Goal: Transaction & Acquisition: Download file/media

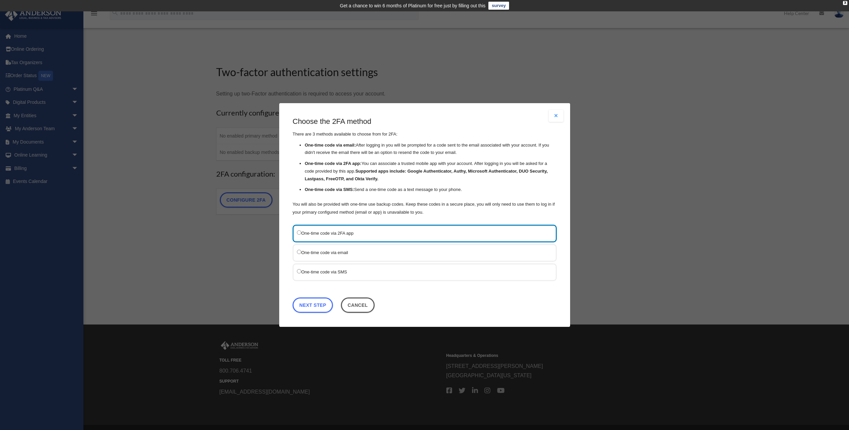
click at [315, 236] on label "One-time code via 2FA app" at bounding box center [421, 233] width 249 height 8
click at [309, 306] on link "Next Step" at bounding box center [313, 304] width 40 height 15
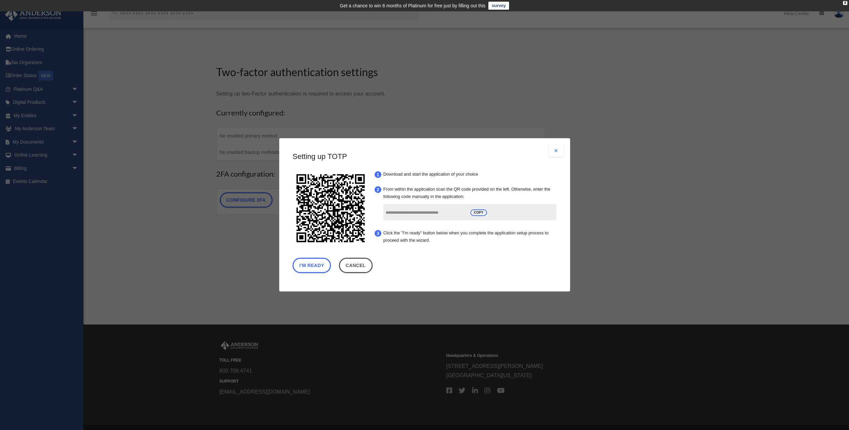
click at [408, 214] on input "**********" at bounding box center [425, 213] width 80 height 13
click at [315, 266] on button "I'm Ready" at bounding box center [312, 265] width 38 height 15
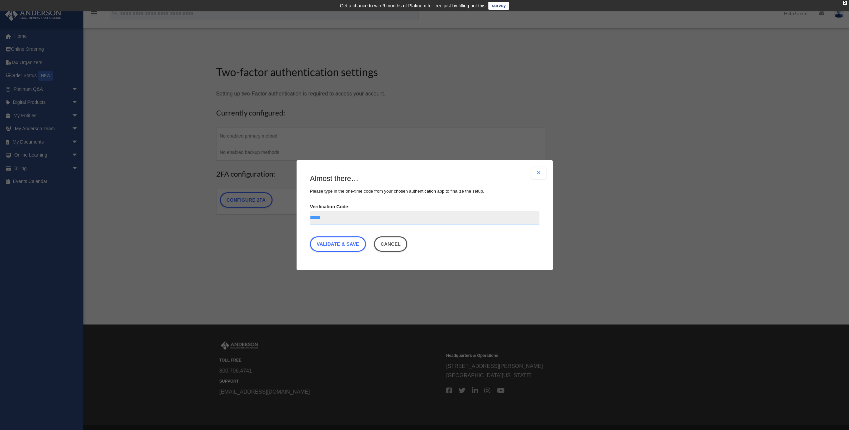
type input "******"
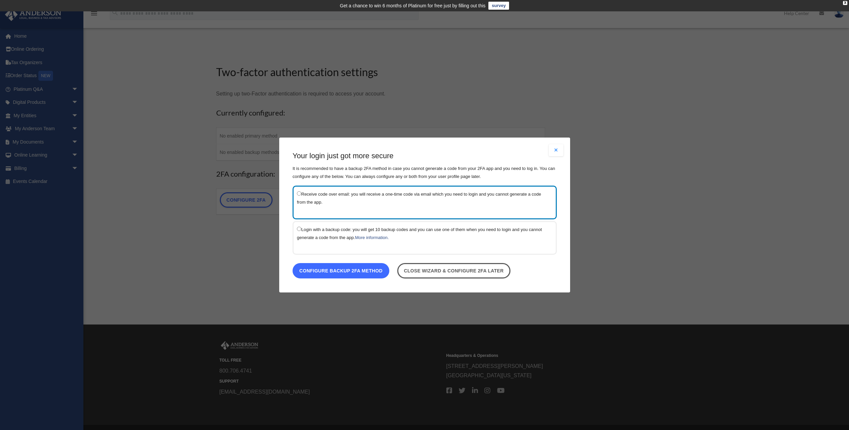
click at [336, 270] on link "Configure backup 2FA method" at bounding box center [341, 270] width 97 height 15
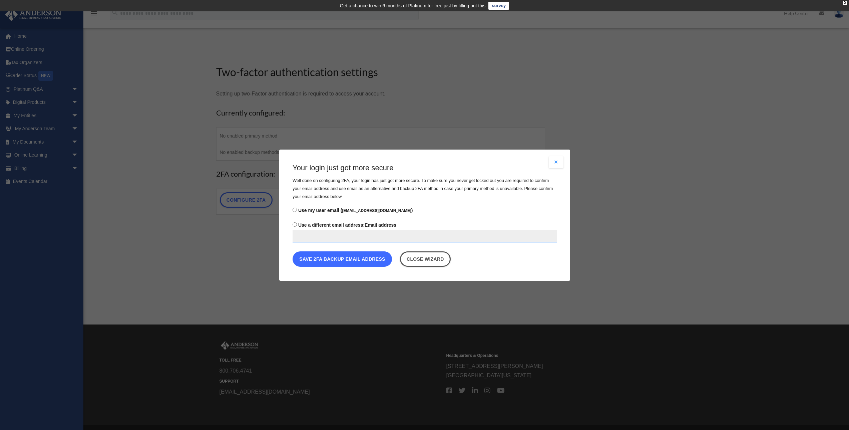
click at [335, 259] on button "Save 2FA backup email address" at bounding box center [342, 258] width 99 height 15
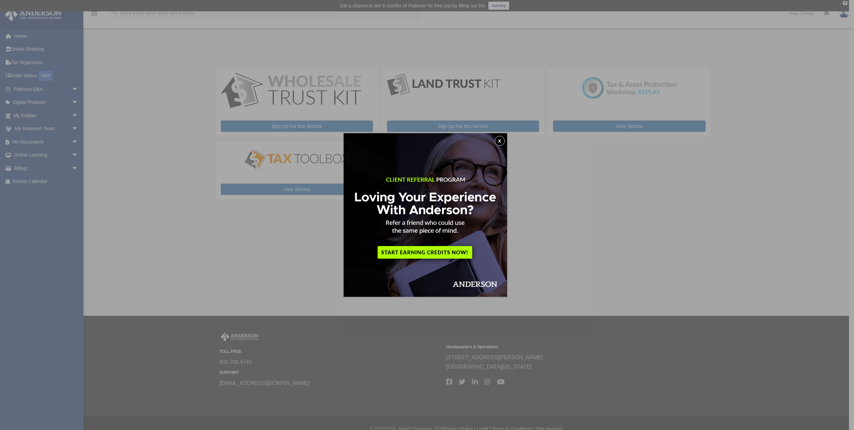
click at [502, 140] on button "x" at bounding box center [500, 141] width 10 height 10
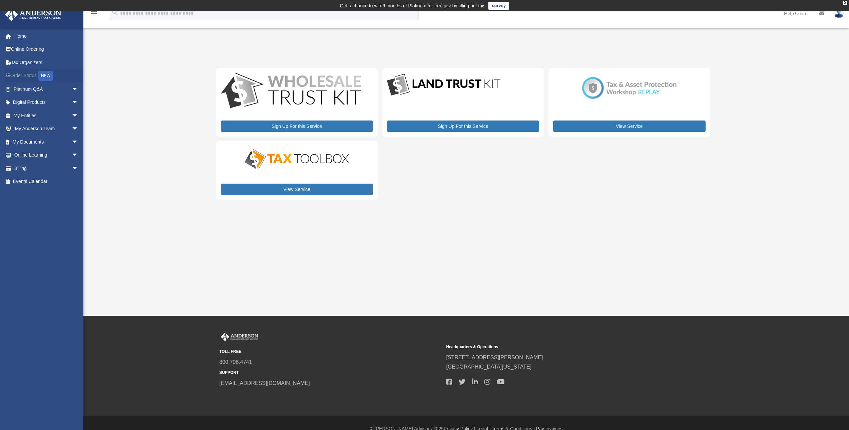
click at [21, 74] on link "Order Status NEW" at bounding box center [47, 76] width 84 height 14
click at [23, 60] on link "Tax Organizers" at bounding box center [47, 62] width 84 height 13
click at [33, 140] on link "My Documents arrow_drop_down" at bounding box center [47, 141] width 84 height 13
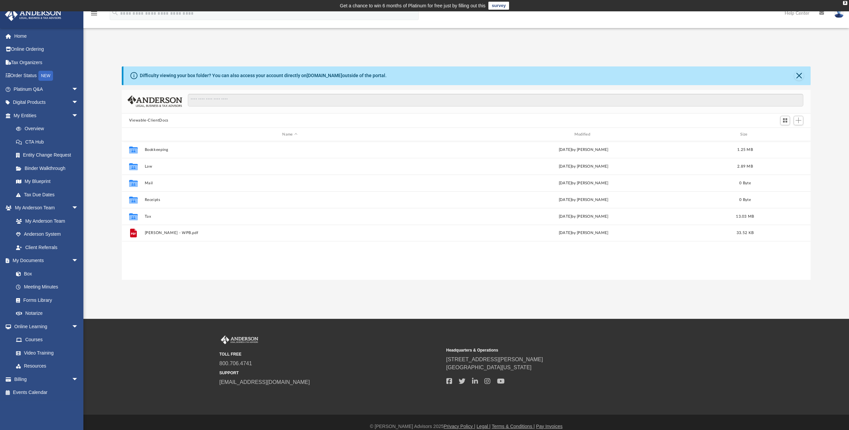
scroll to position [146, 684]
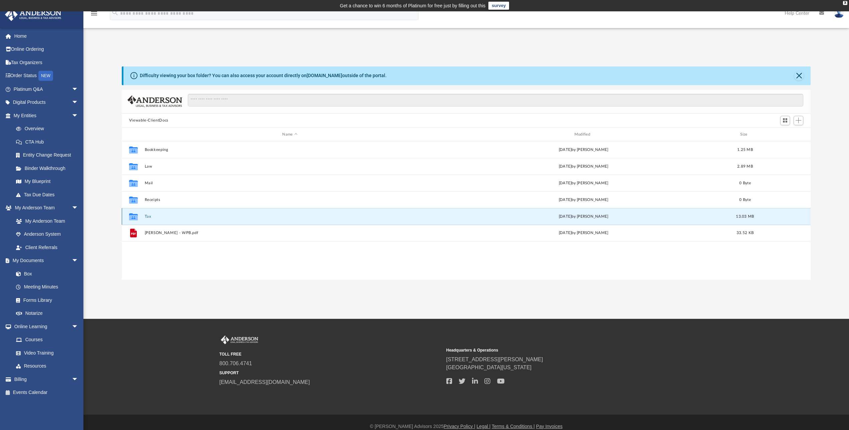
click at [145, 215] on button "Tax" at bounding box center [289, 216] width 291 height 4
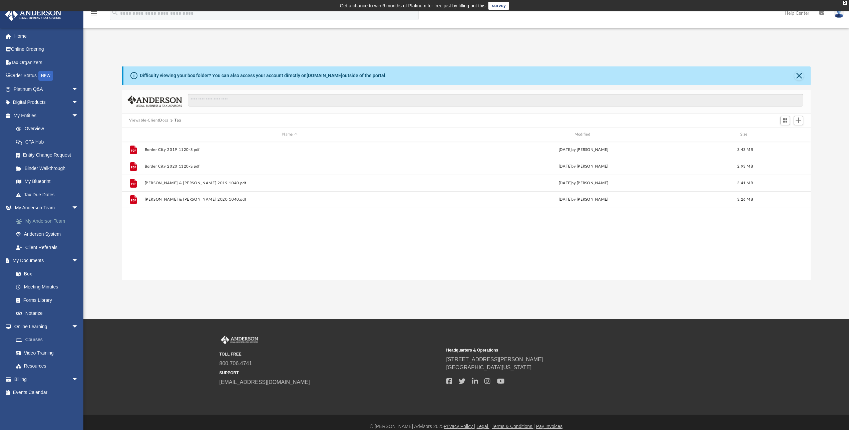
click at [50, 218] on link "My Anderson Team" at bounding box center [48, 220] width 79 height 13
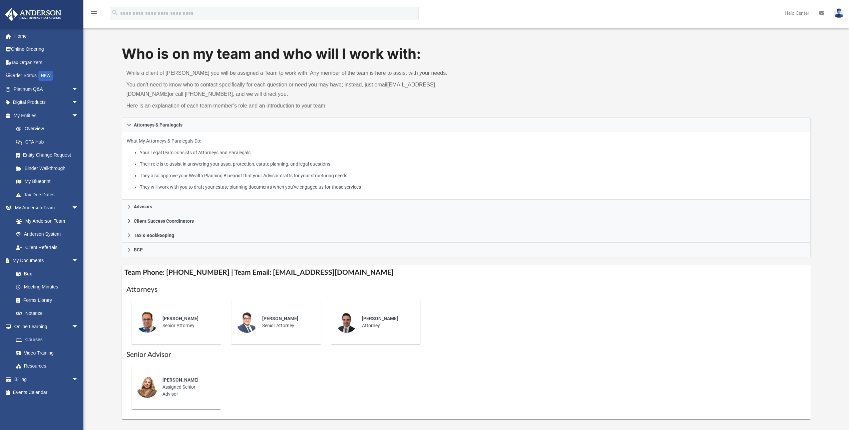
scroll to position [102, 0]
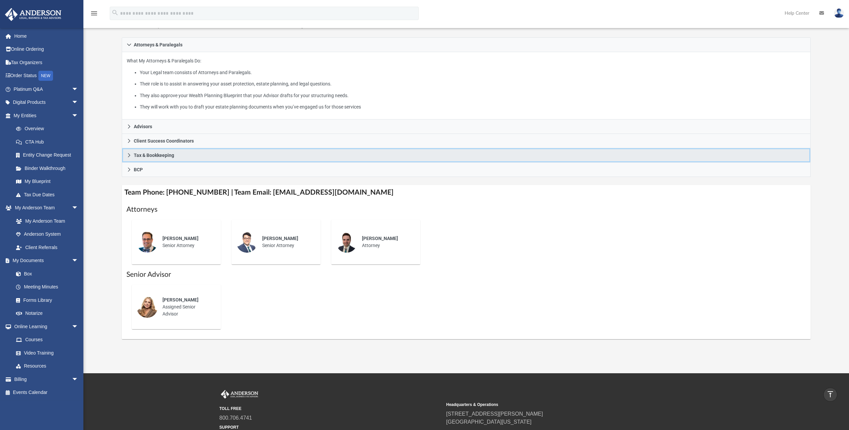
click at [128, 153] on icon at bounding box center [129, 155] width 5 height 5
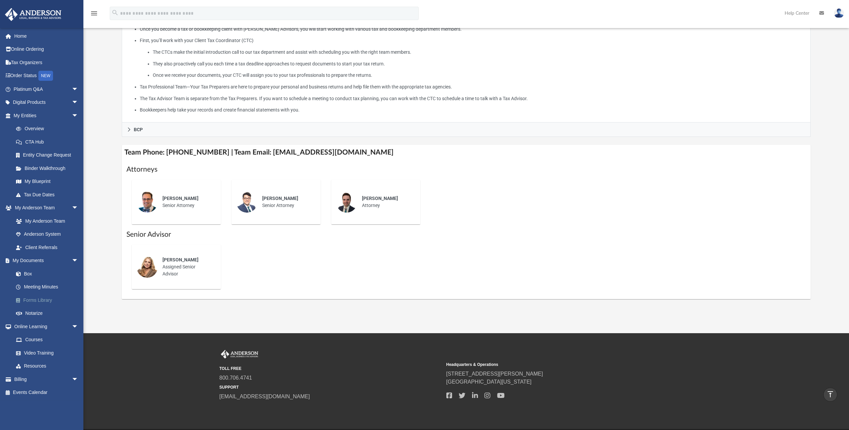
scroll to position [210, 0]
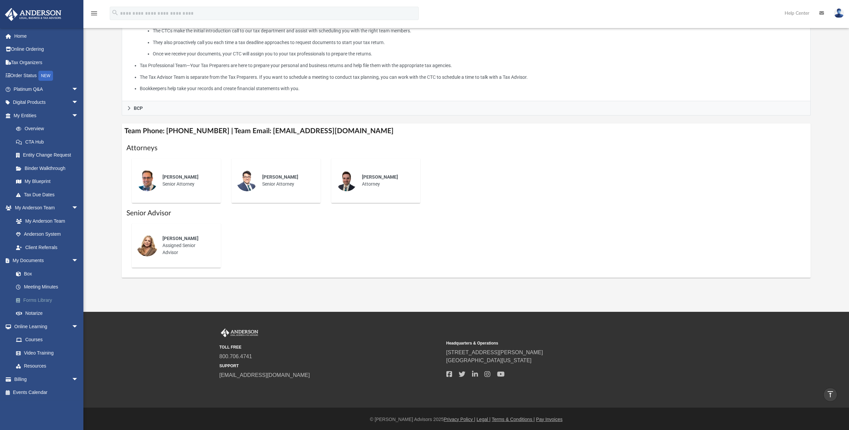
click at [38, 299] on link "Forms Library" at bounding box center [48, 299] width 79 height 13
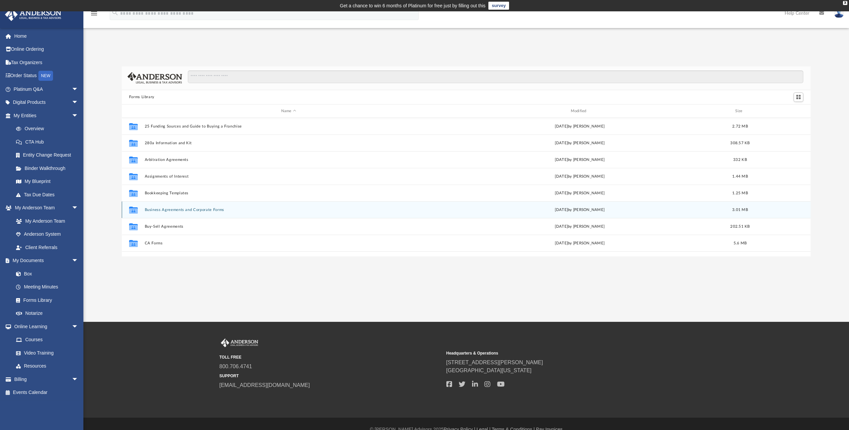
click at [150, 209] on button "Business Agreements and Corporate Forms" at bounding box center [288, 210] width 288 height 4
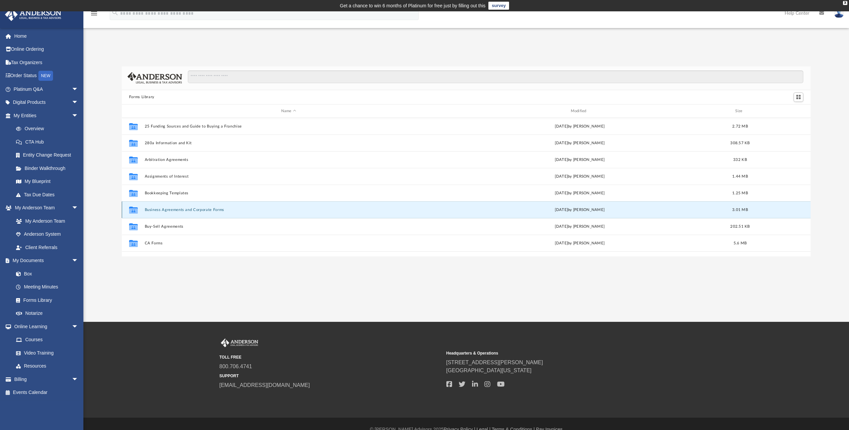
click at [150, 209] on button "Business Agreements and Corporate Forms" at bounding box center [288, 210] width 288 height 4
click at [182, 208] on button "Business Agreements and Corporate Forms" at bounding box center [288, 210] width 288 height 4
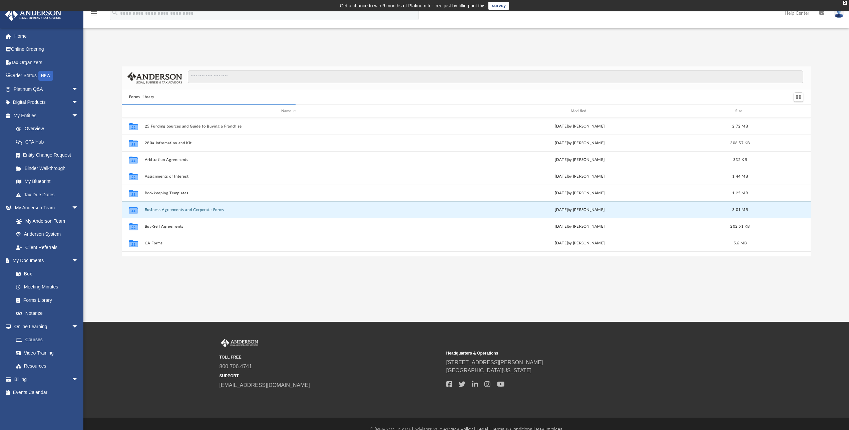
scroll to position [5, 5]
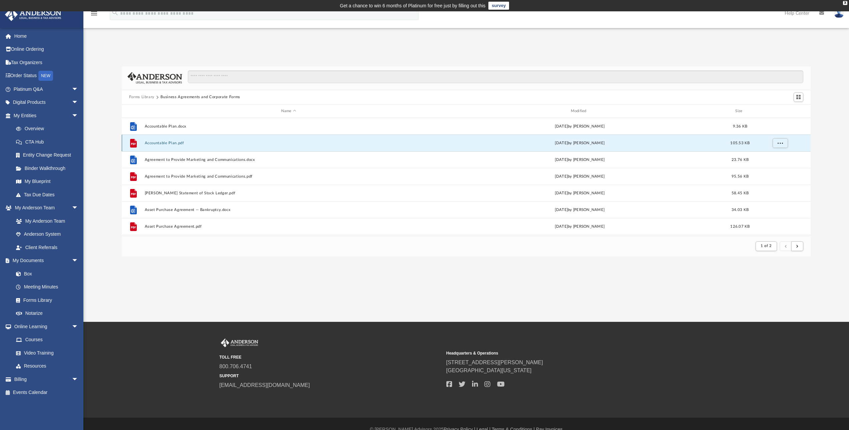
click at [172, 141] on button "Accountable Plan.pdf" at bounding box center [288, 143] width 288 height 4
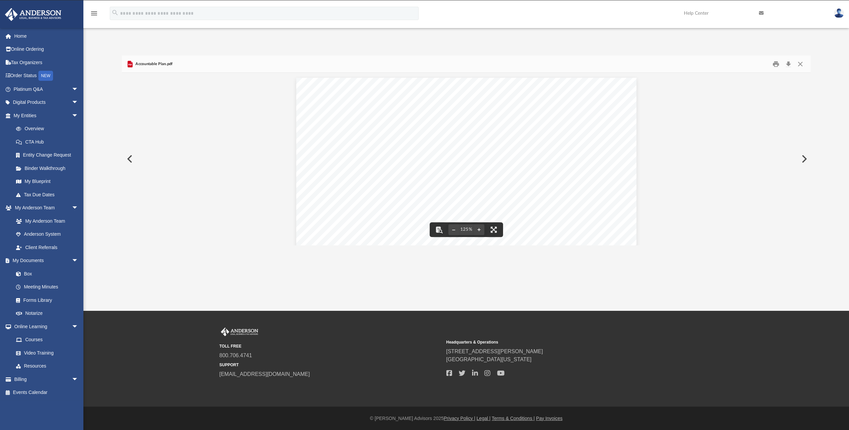
scroll to position [0, 0]
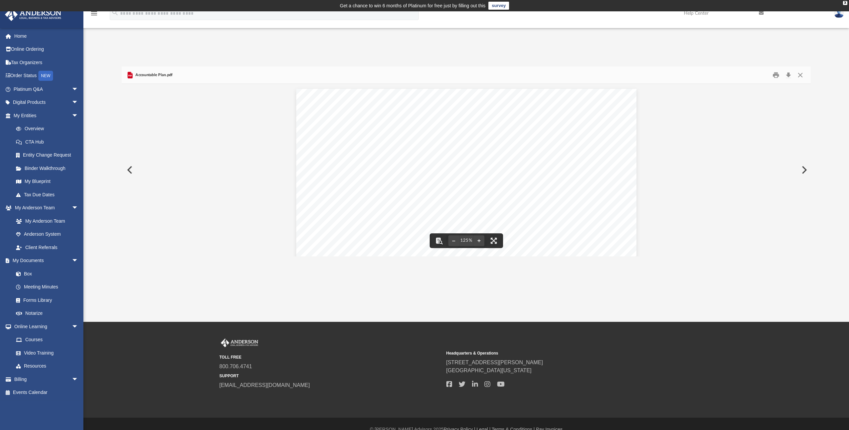
click at [127, 169] on button "Preview" at bounding box center [129, 169] width 15 height 19
click at [804, 172] on button "Preview" at bounding box center [803, 169] width 15 height 19
click at [803, 169] on button "Preview" at bounding box center [803, 169] width 15 height 19
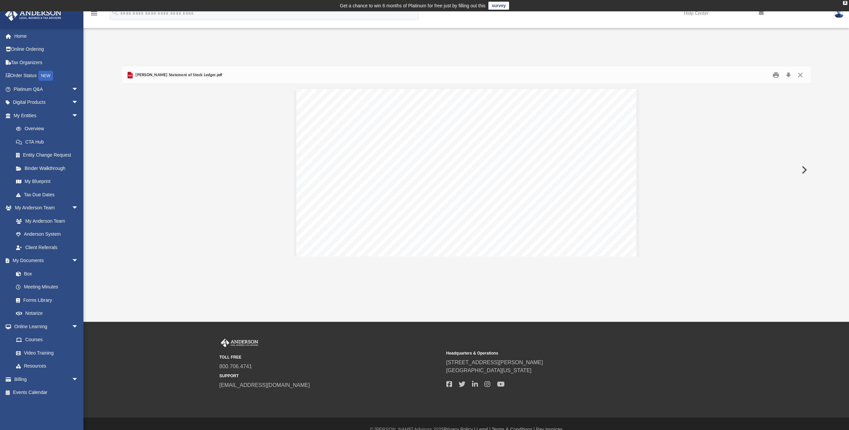
click at [803, 169] on button "Preview" at bounding box center [803, 169] width 15 height 19
click at [800, 74] on button "Close" at bounding box center [800, 75] width 12 height 10
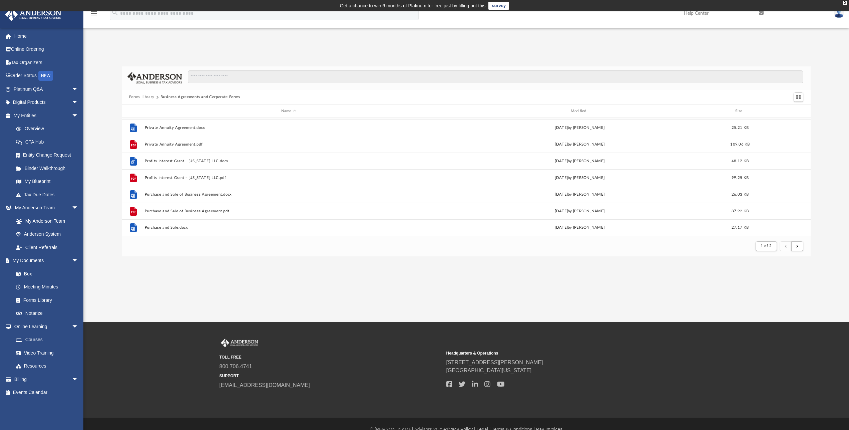
scroll to position [11, 0]
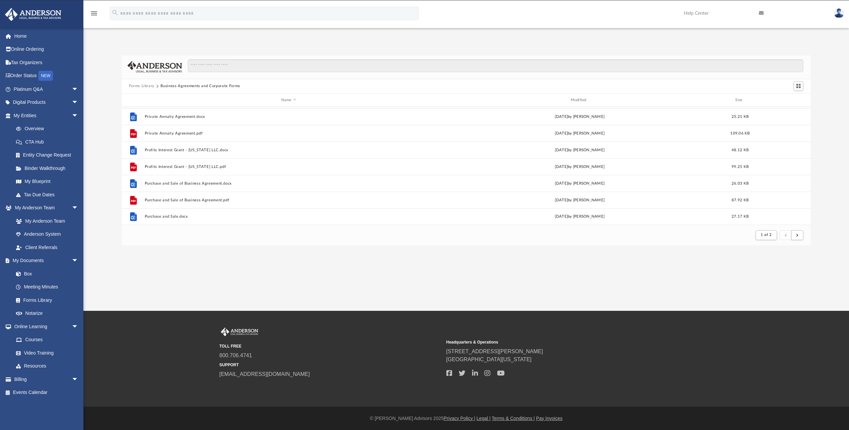
click at [466, 258] on div "App [EMAIL_ADDRESS][DOMAIN_NAME] Sign Out [EMAIL_ADDRESS][DOMAIN_NAME] Home Onl…" at bounding box center [424, 155] width 849 height 310
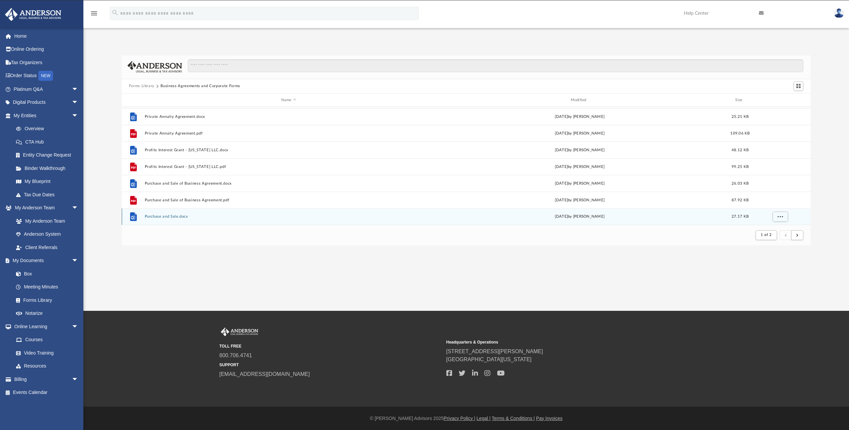
click at [152, 216] on button "Purchase and Sale.docx" at bounding box center [288, 217] width 288 height 4
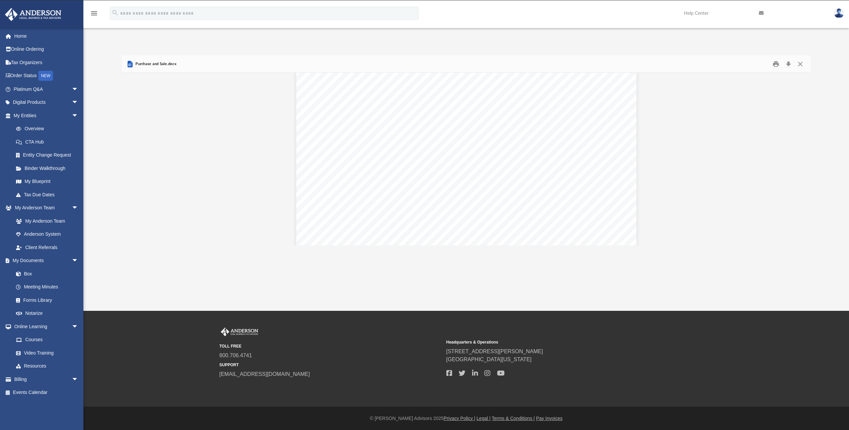
scroll to position [272, 0]
click at [787, 62] on button "Download" at bounding box center [788, 64] width 12 height 10
